Goal: Find specific page/section: Find specific page/section

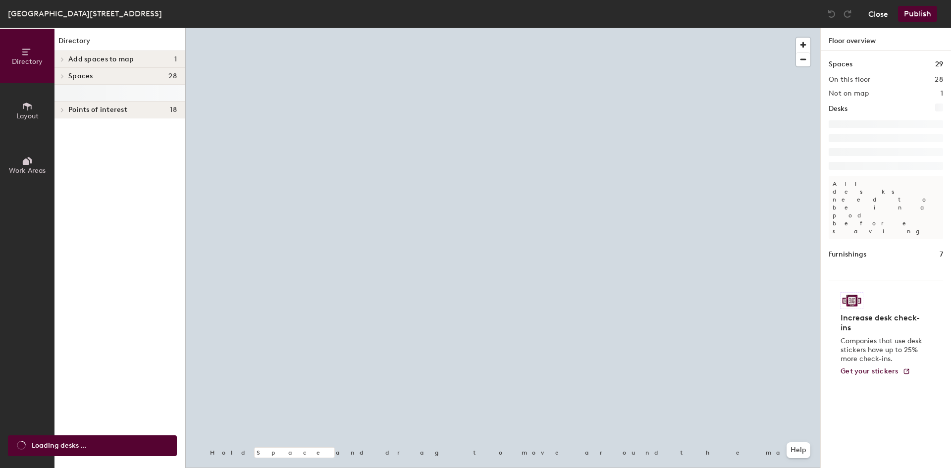
click at [878, 13] on button "Close" at bounding box center [878, 14] width 20 height 16
